Goal: Task Accomplishment & Management: Use online tool/utility

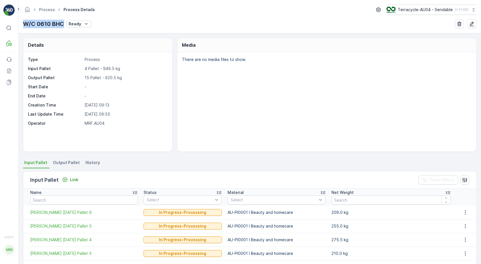
drag, startPoint x: 22, startPoint y: 23, endPoint x: 63, endPoint y: 23, distance: 41.0
click at [63, 23] on div "Process Process Details Terracycle-AU04 - Sendable ( +11:00 ) W/C 0610 BHC Ready" at bounding box center [249, 16] width 462 height 33
copy p "W/C 0610 BHC"
click at [43, 9] on link "Process" at bounding box center [47, 9] width 16 height 5
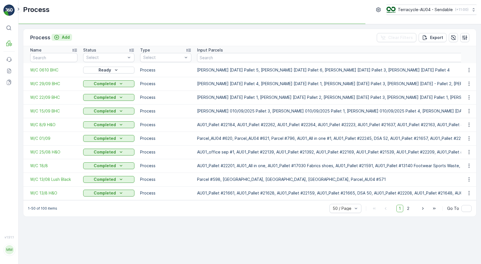
click at [63, 37] on p "Add" at bounding box center [66, 37] width 8 height 6
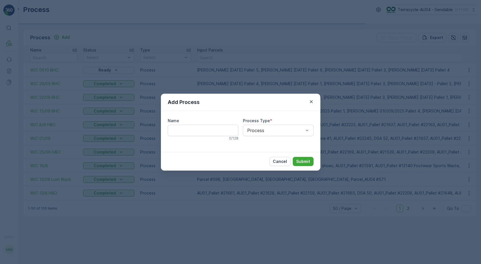
click at [195, 125] on input "Name" at bounding box center [203, 130] width 71 height 11
paste input "W/C 0610 BHC"
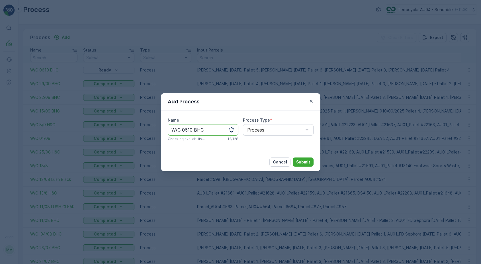
click at [201, 130] on input "W/C 0610 BHC" at bounding box center [203, 129] width 71 height 11
type input "W/C 0610 GNR"
click at [300, 162] on p "Submit" at bounding box center [303, 162] width 14 height 6
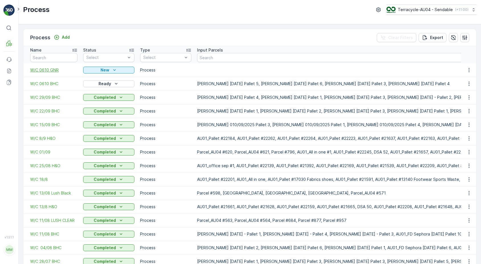
click at [52, 71] on span "W/C 0610 GNR" at bounding box center [53, 70] width 47 height 6
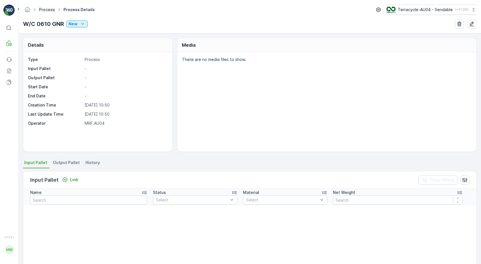
click at [52, 8] on link "Process" at bounding box center [47, 9] width 16 height 5
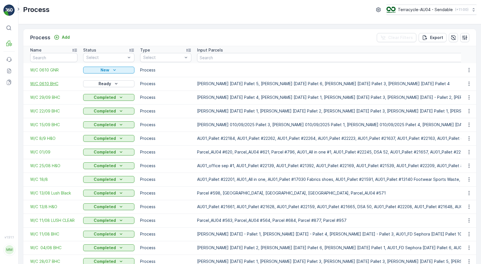
click at [50, 85] on span "W/C 0610 BHC" at bounding box center [53, 84] width 47 height 6
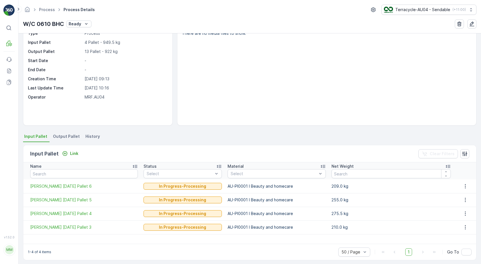
scroll to position [30, 0]
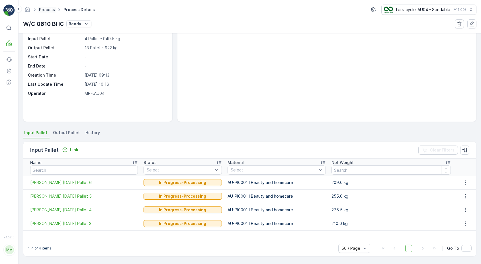
click at [51, 10] on link "Process" at bounding box center [47, 9] width 16 height 5
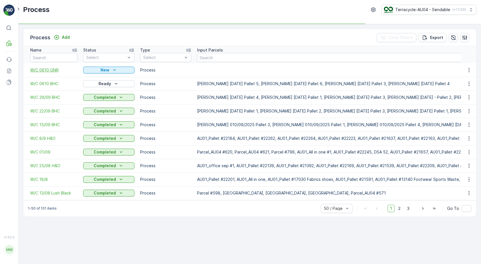
click at [46, 70] on span "W/C 0610 GNR" at bounding box center [53, 70] width 47 height 6
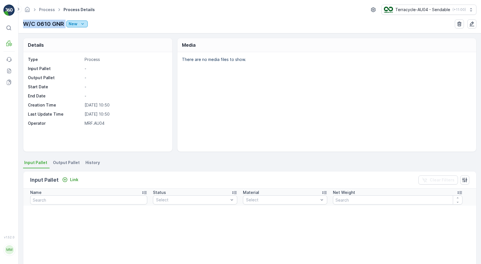
drag, startPoint x: 23, startPoint y: 24, endPoint x: 67, endPoint y: 24, distance: 44.4
click at [67, 24] on div "Process Process Details Terracycle-AU04 - Sendable ( +11:00 ) W/C 0610 GNR New" at bounding box center [249, 16] width 462 height 33
copy p "W/C 0610 GNR"
click at [70, 183] on button "Link" at bounding box center [70, 179] width 21 height 7
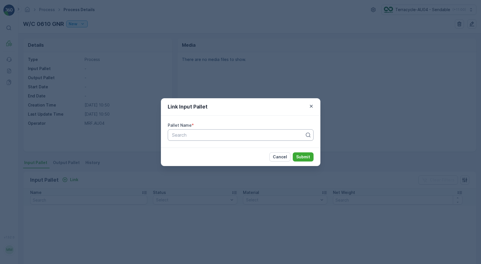
click at [224, 136] on div at bounding box center [238, 134] width 134 height 5
paste input "AU01_Pallet #22056 B"
type input "AU01_Pallet #22056 B"
click at [222, 150] on div "AU01_Pallet #22056 B" at bounding box center [240, 148] width 139 height 5
click at [307, 156] on p "Submit" at bounding box center [303, 157] width 14 height 6
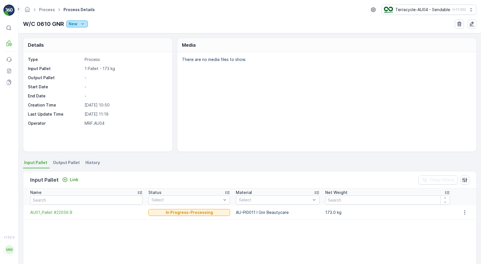
click at [84, 24] on icon "New" at bounding box center [83, 24] width 6 height 6
click at [82, 38] on div "Ready" at bounding box center [100, 40] width 66 height 8
click at [53, 9] on link "Process" at bounding box center [47, 9] width 16 height 5
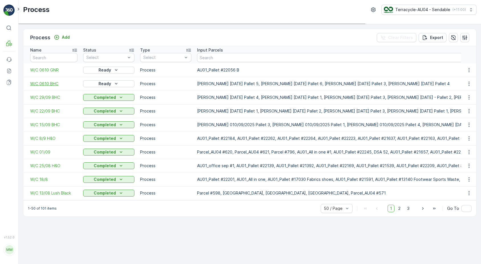
click at [50, 84] on span "W/C 0610 BHC" at bounding box center [53, 84] width 47 height 6
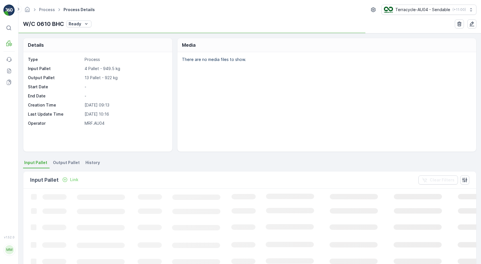
scroll to position [30, 0]
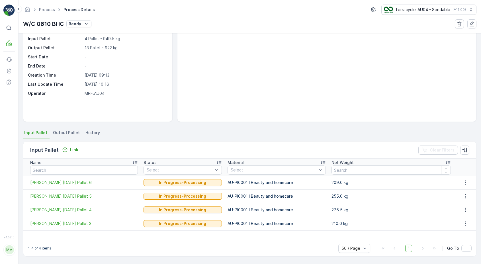
click at [62, 133] on span "Output Pallet" at bounding box center [66, 133] width 27 height 6
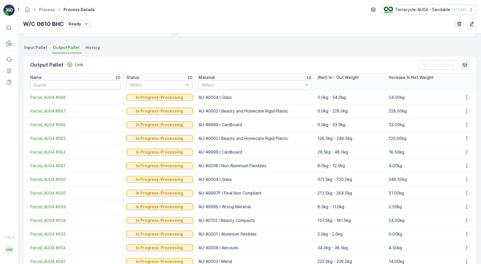
scroll to position [143, 0]
